Goal: Find contact information: Find contact information

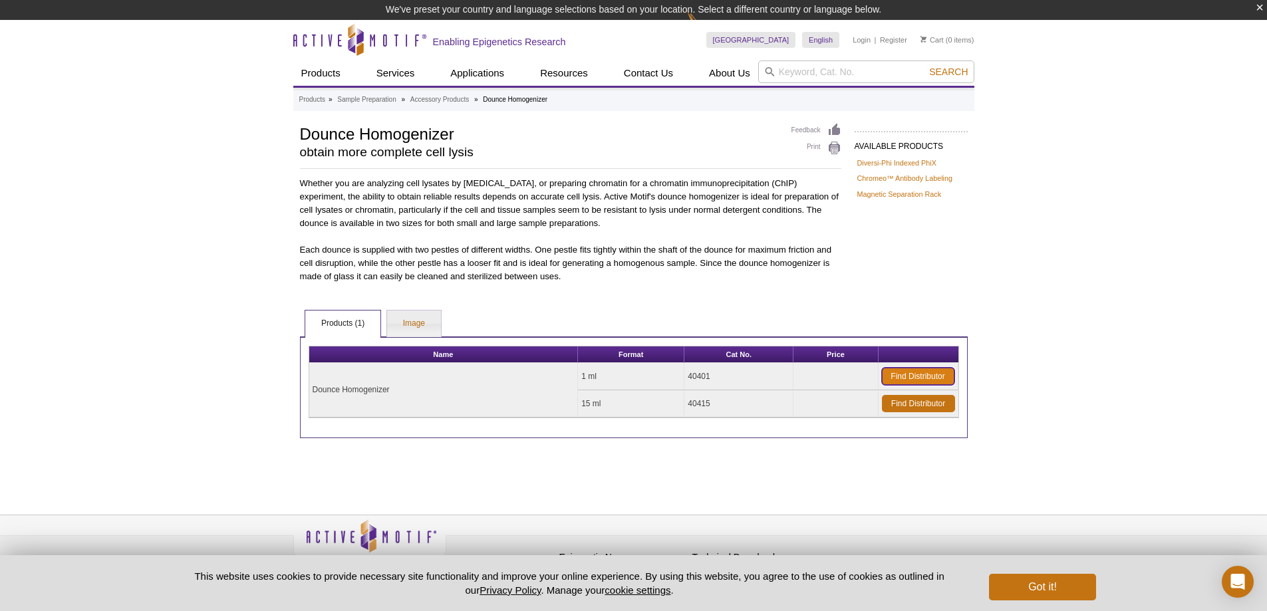
click at [938, 374] on link "Find Distributor" at bounding box center [918, 376] width 72 height 17
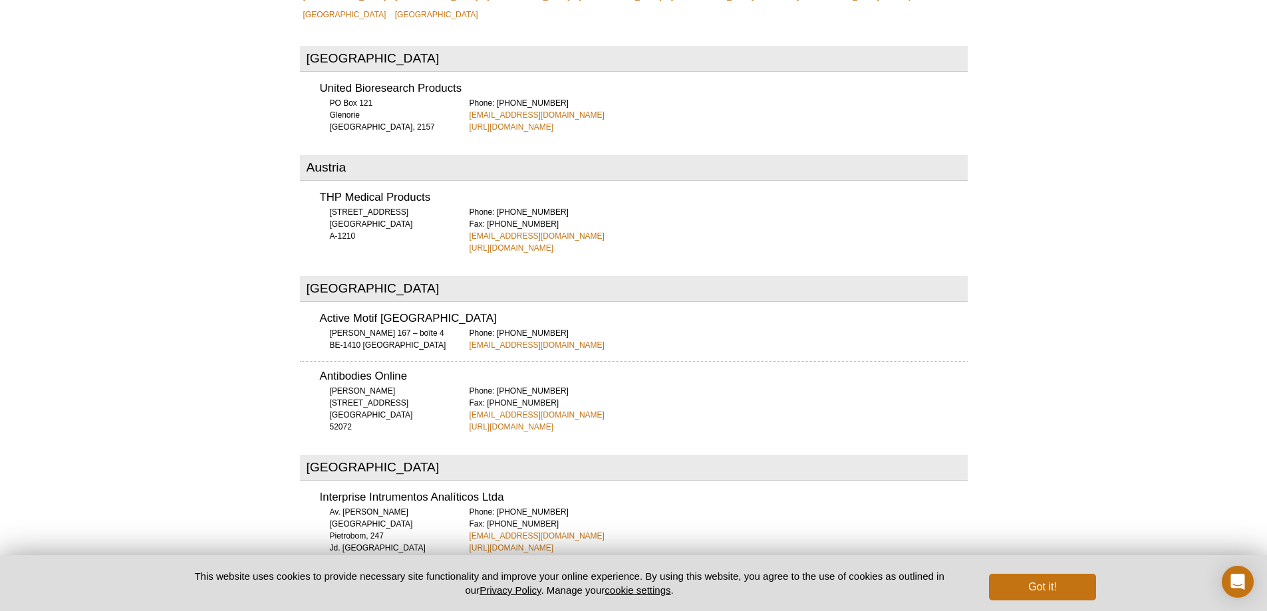
scroll to position [585, 0]
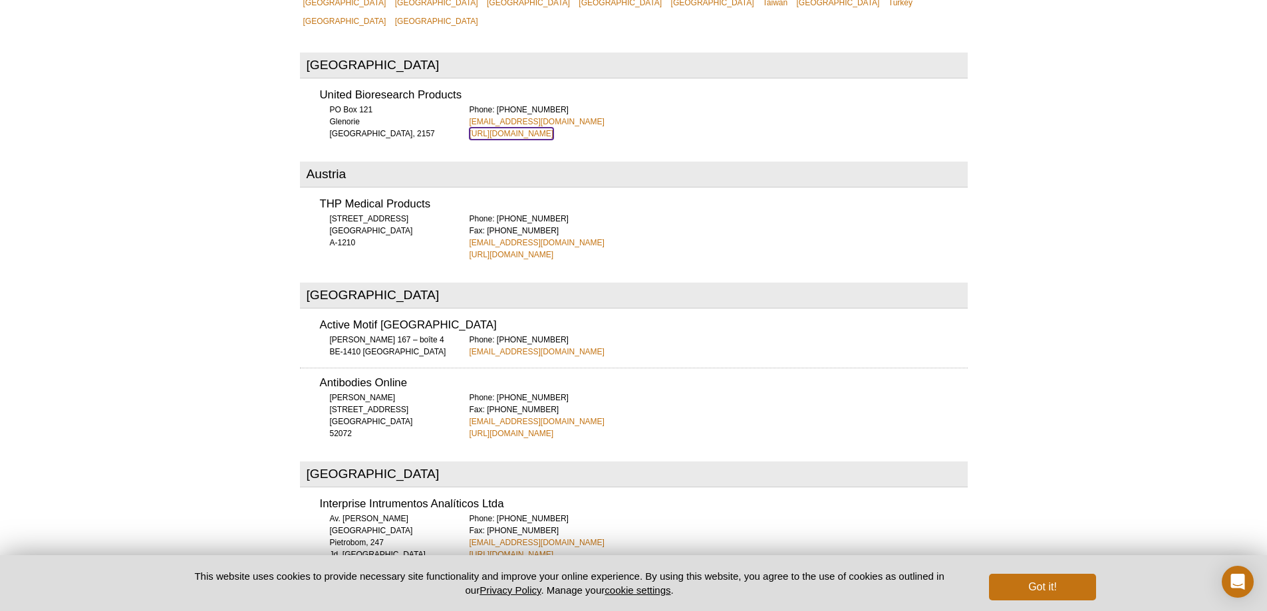
click at [554, 128] on link "[URL][DOMAIN_NAME]" at bounding box center [512, 134] width 84 height 12
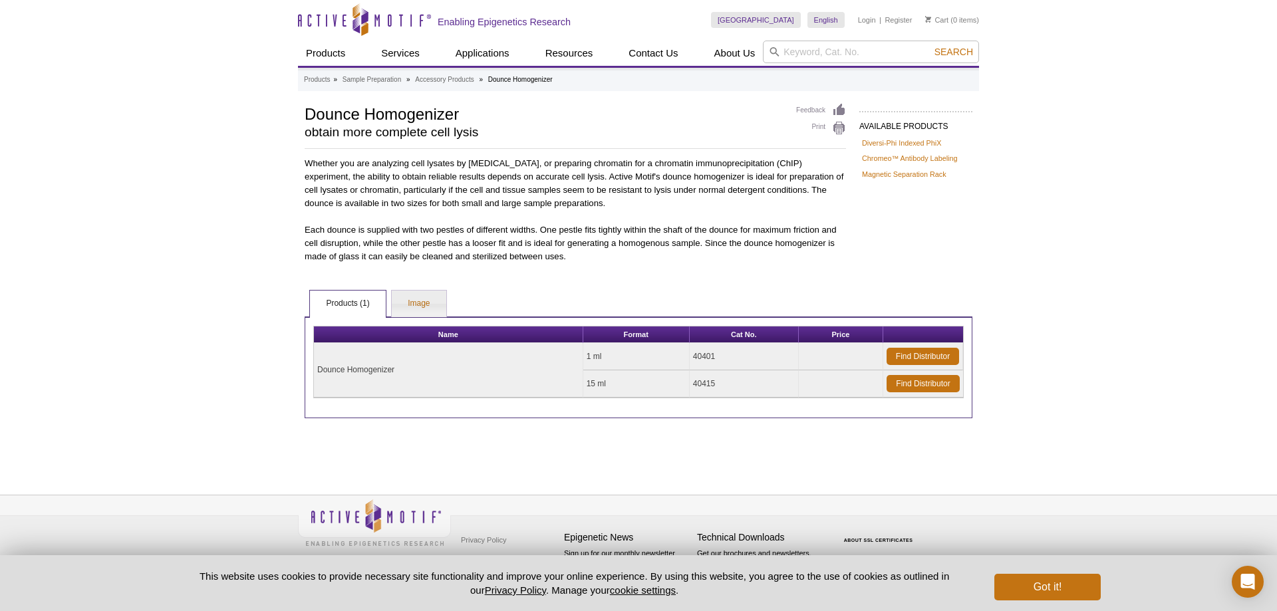
click at [428, 289] on ul "Products (1) Image" at bounding box center [639, 303] width 668 height 28
click at [418, 289] on ul "Products (1) Image" at bounding box center [639, 303] width 668 height 28
click at [433, 314] on link "Image" at bounding box center [419, 304] width 54 height 27
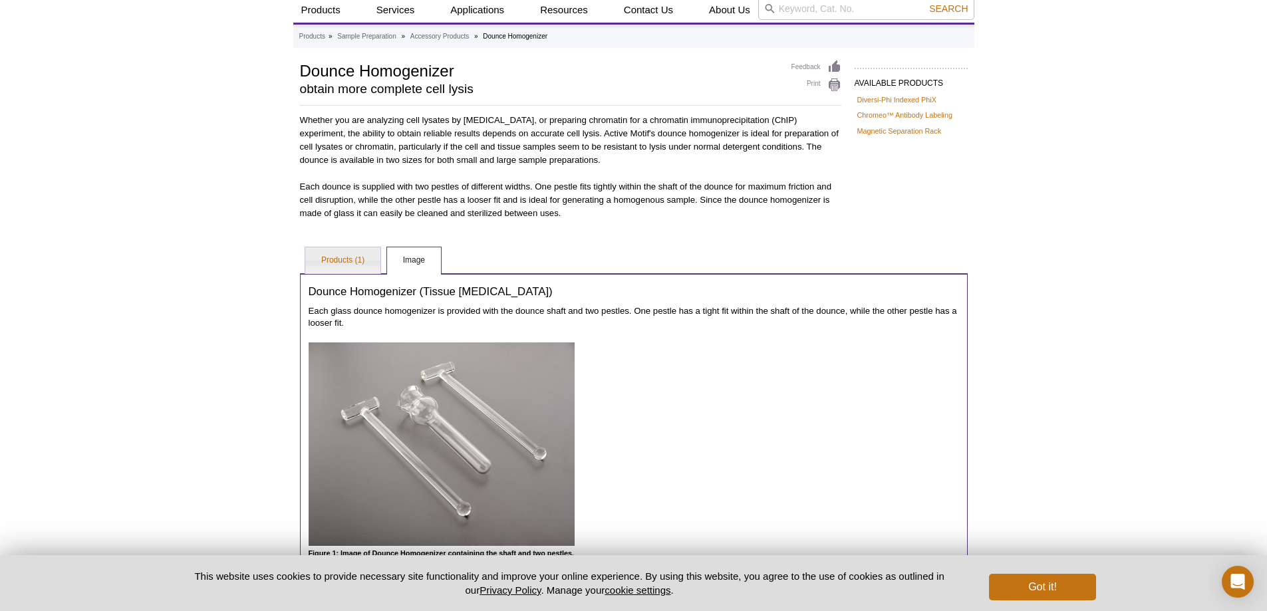
scroll to position [67, 0]
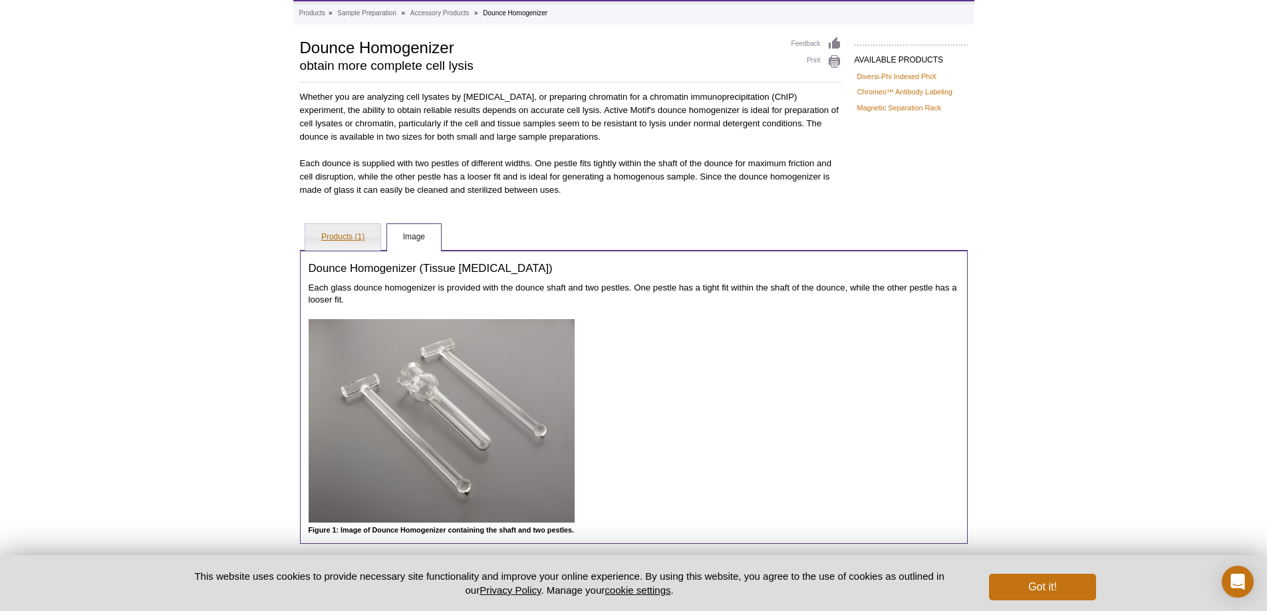
click at [342, 235] on link "Products (1)" at bounding box center [342, 237] width 75 height 27
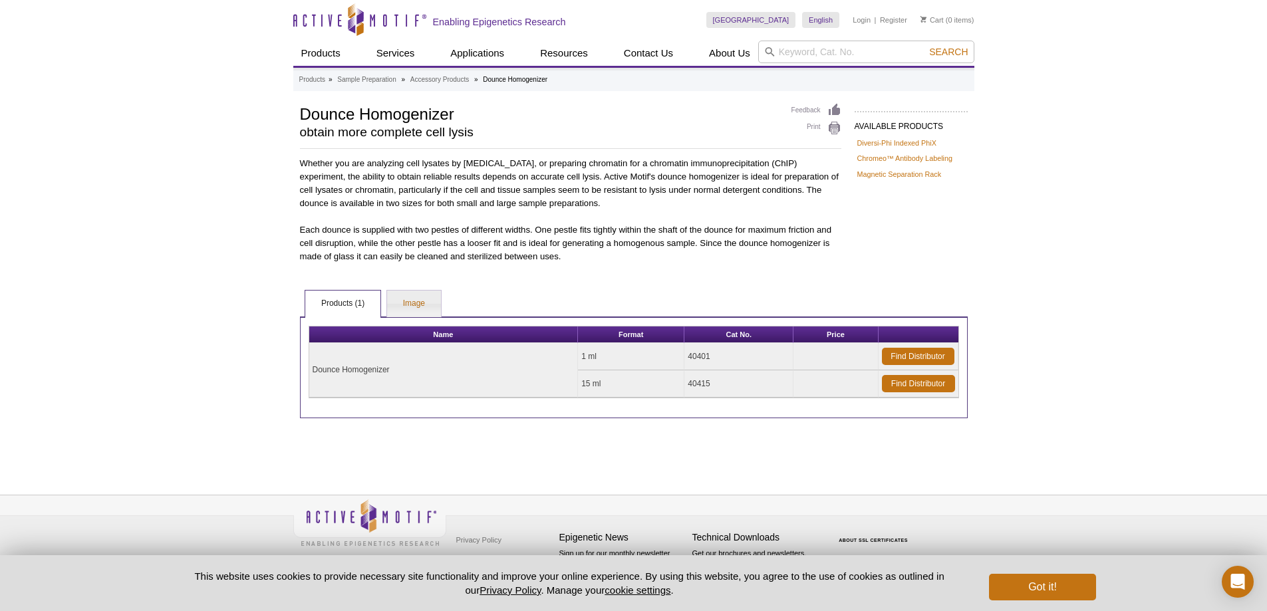
scroll to position [0, 0]
click at [417, 302] on link "Image" at bounding box center [419, 304] width 54 height 27
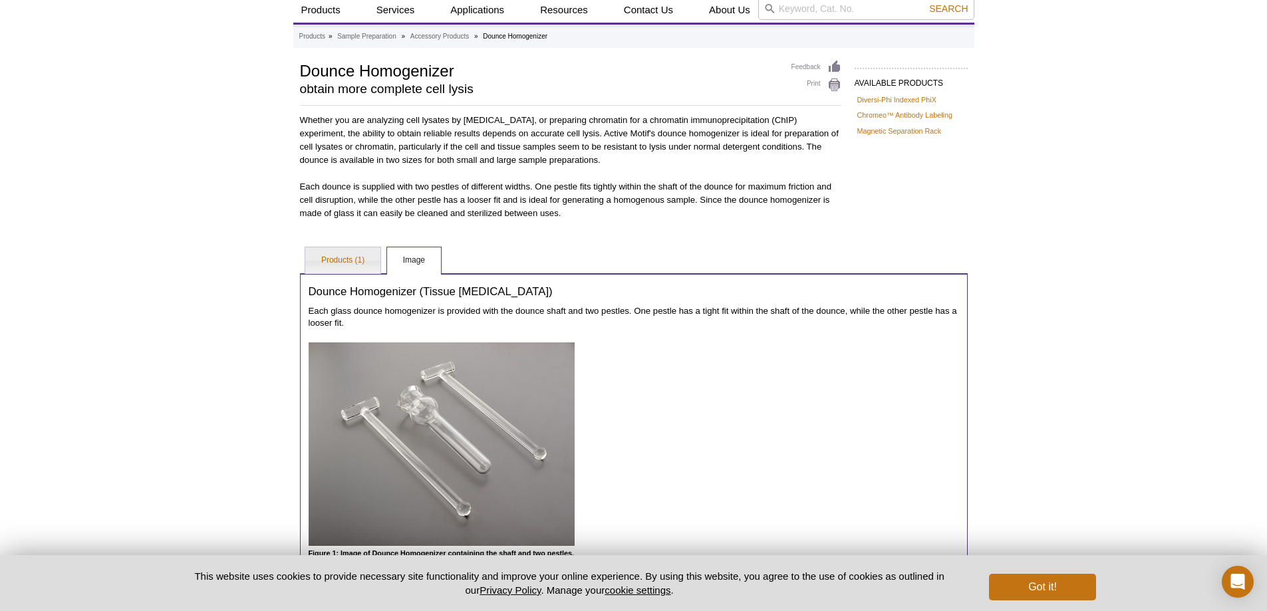
scroll to position [67, 0]
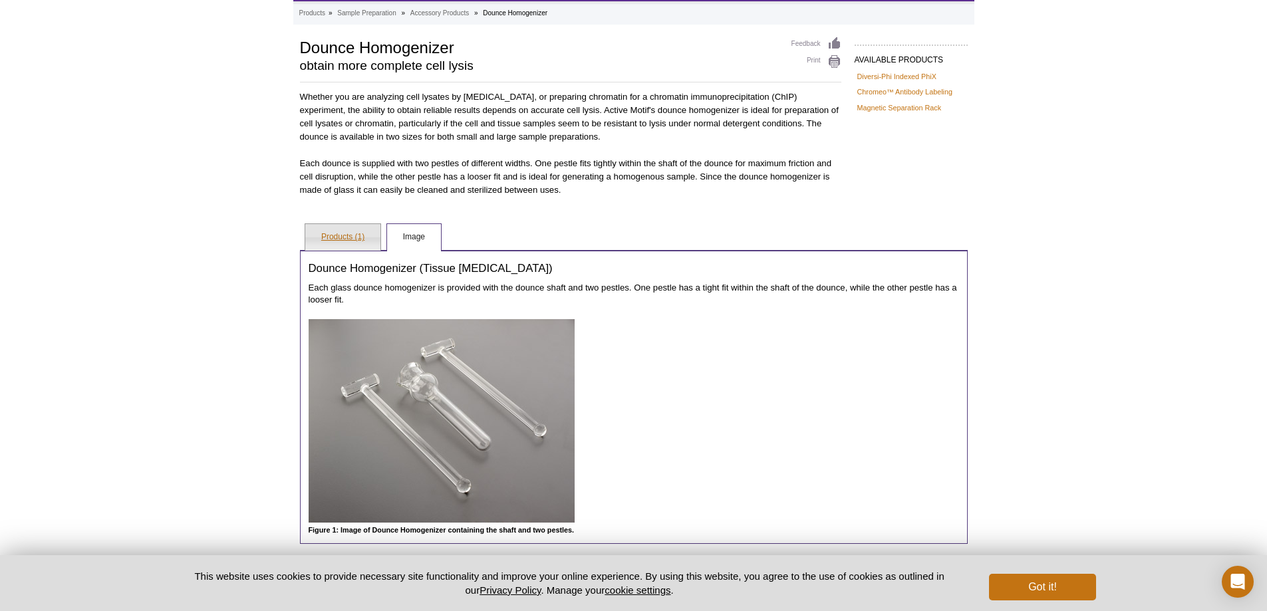
click at [368, 226] on link "Products (1)" at bounding box center [342, 237] width 75 height 27
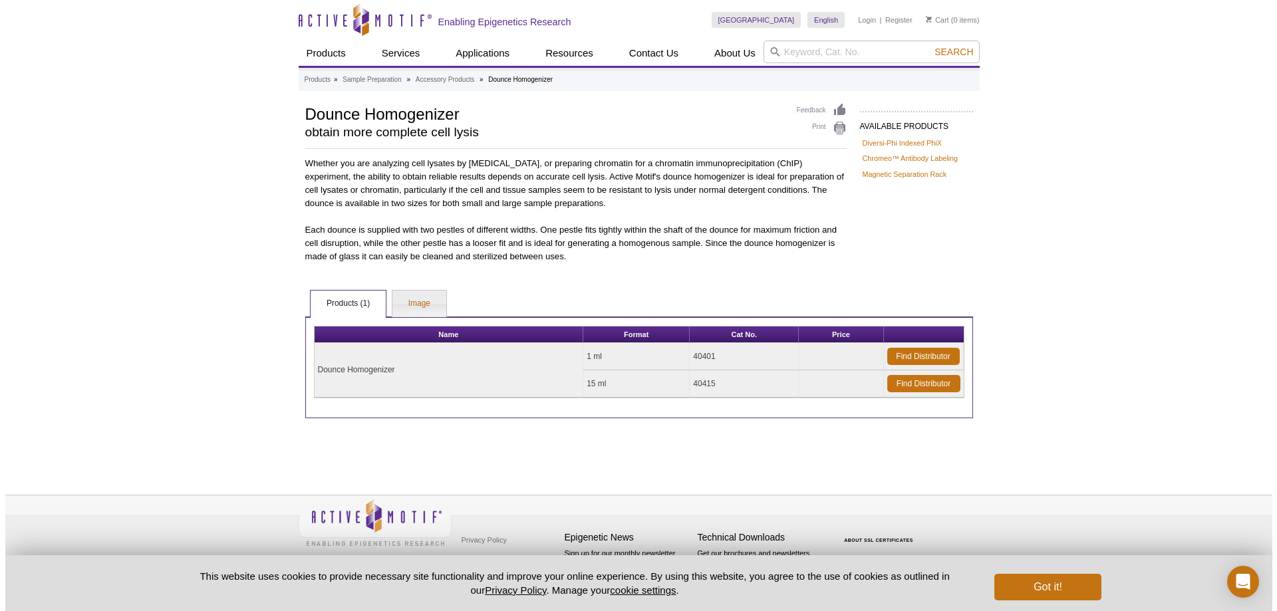
scroll to position [0, 0]
click at [396, 301] on link "Image" at bounding box center [419, 304] width 54 height 27
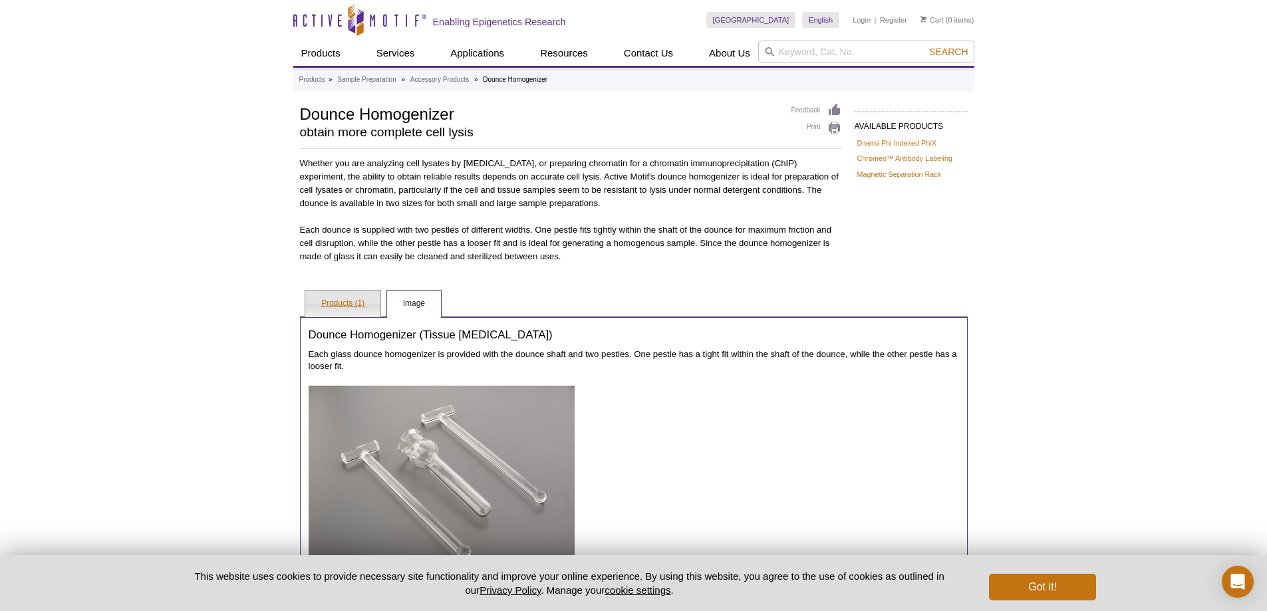
click at [327, 316] on link "Products (1)" at bounding box center [342, 304] width 75 height 27
